Goal: Information Seeking & Learning: Stay updated

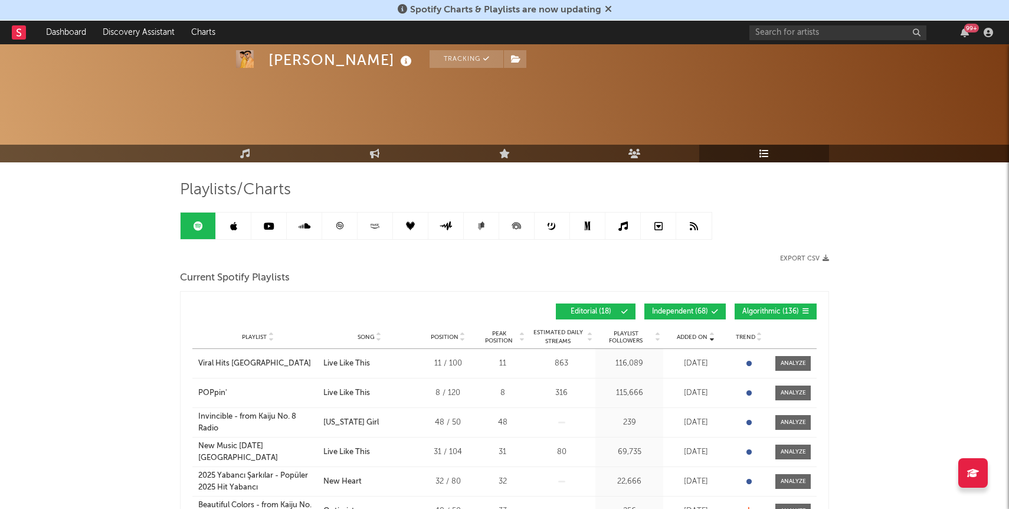
scroll to position [138, 0]
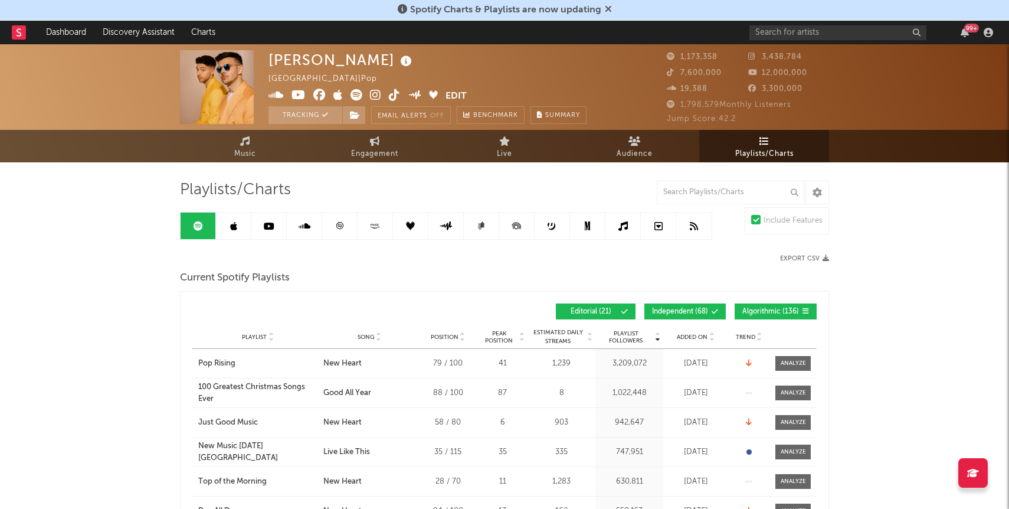
click at [681, 337] on span "Added On" at bounding box center [692, 336] width 31 height 7
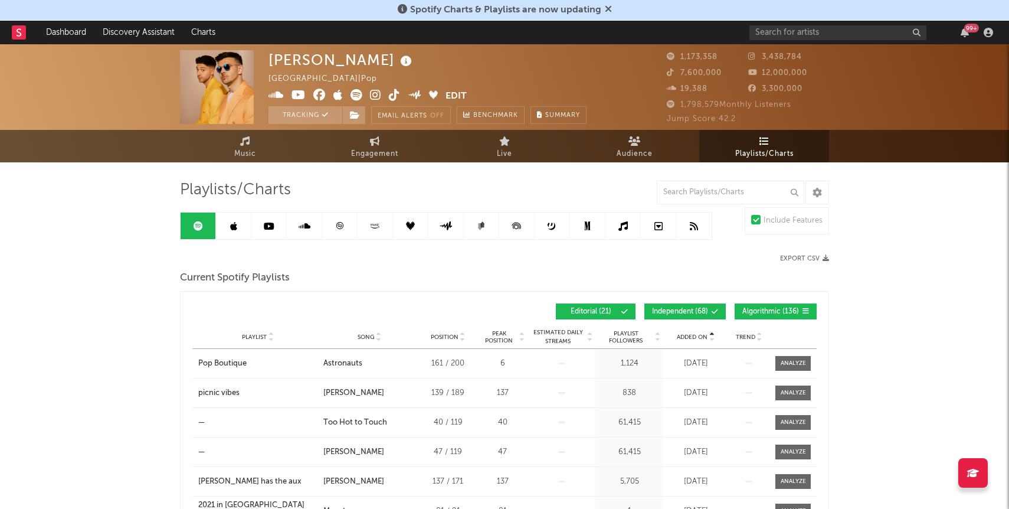
click at [681, 337] on span "Added On" at bounding box center [692, 336] width 31 height 7
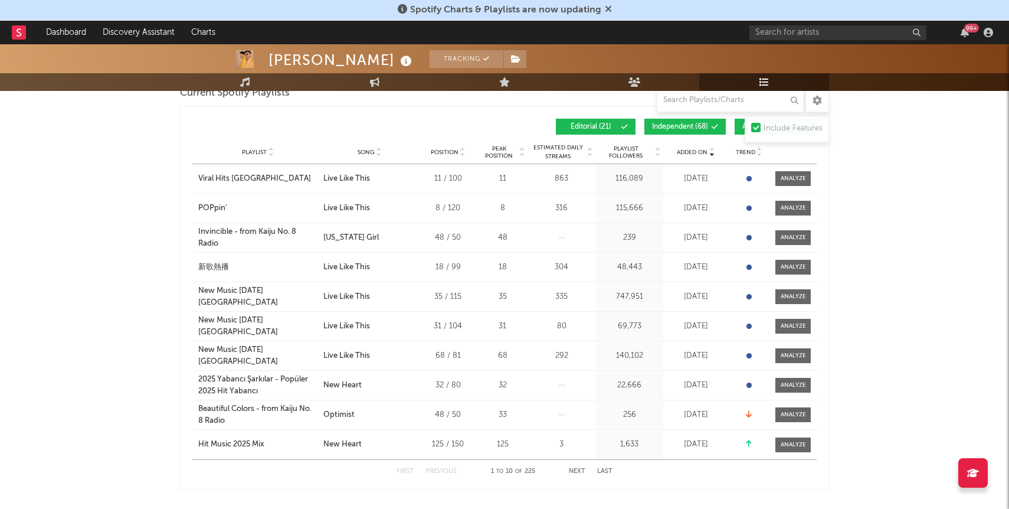
scroll to position [184, 0]
